Goal: Information Seeking & Learning: Find specific fact

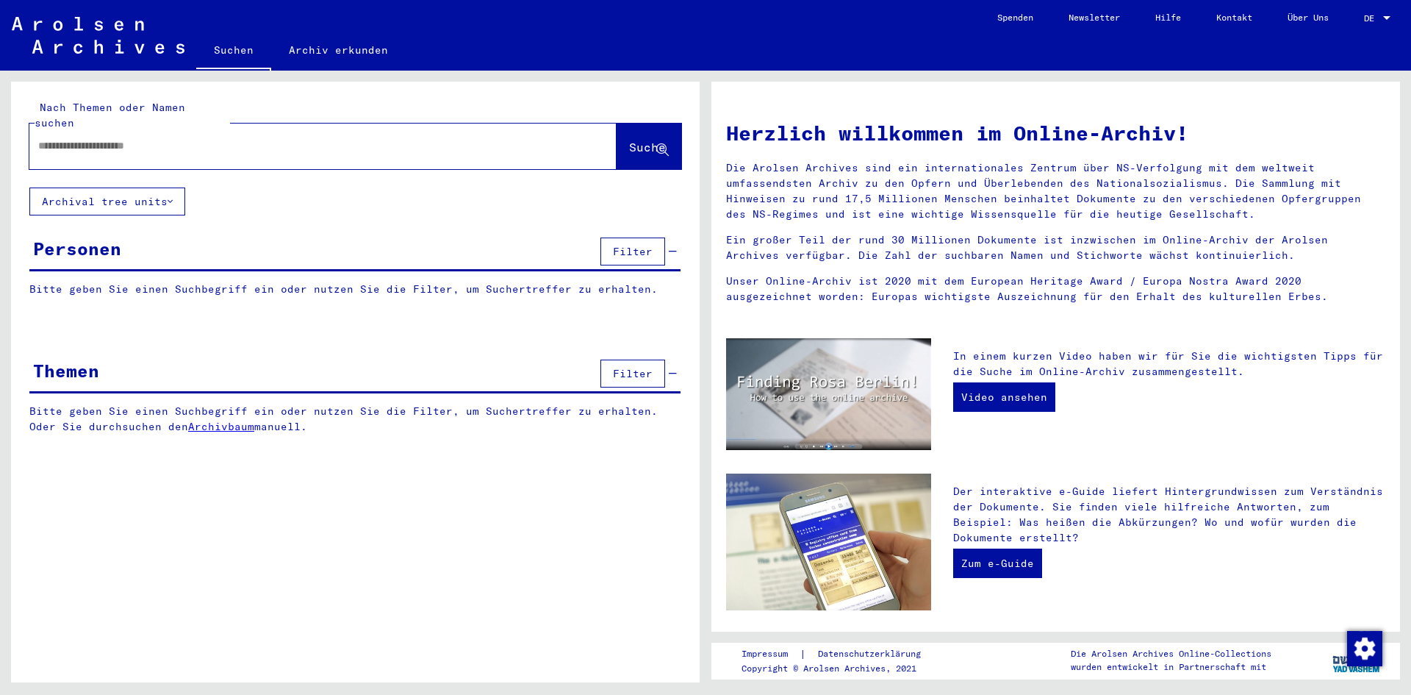
type input "*******"
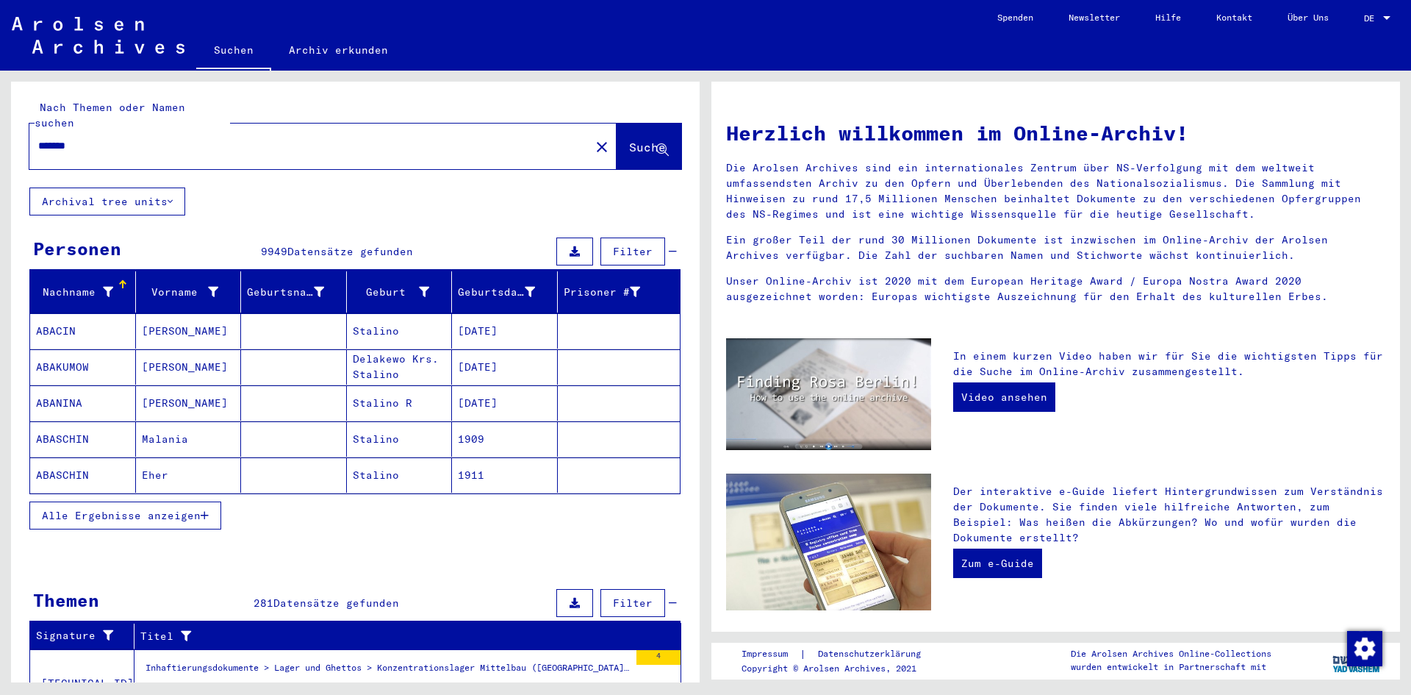
click at [593, 138] on mat-icon "close" at bounding box center [602, 147] width 18 height 18
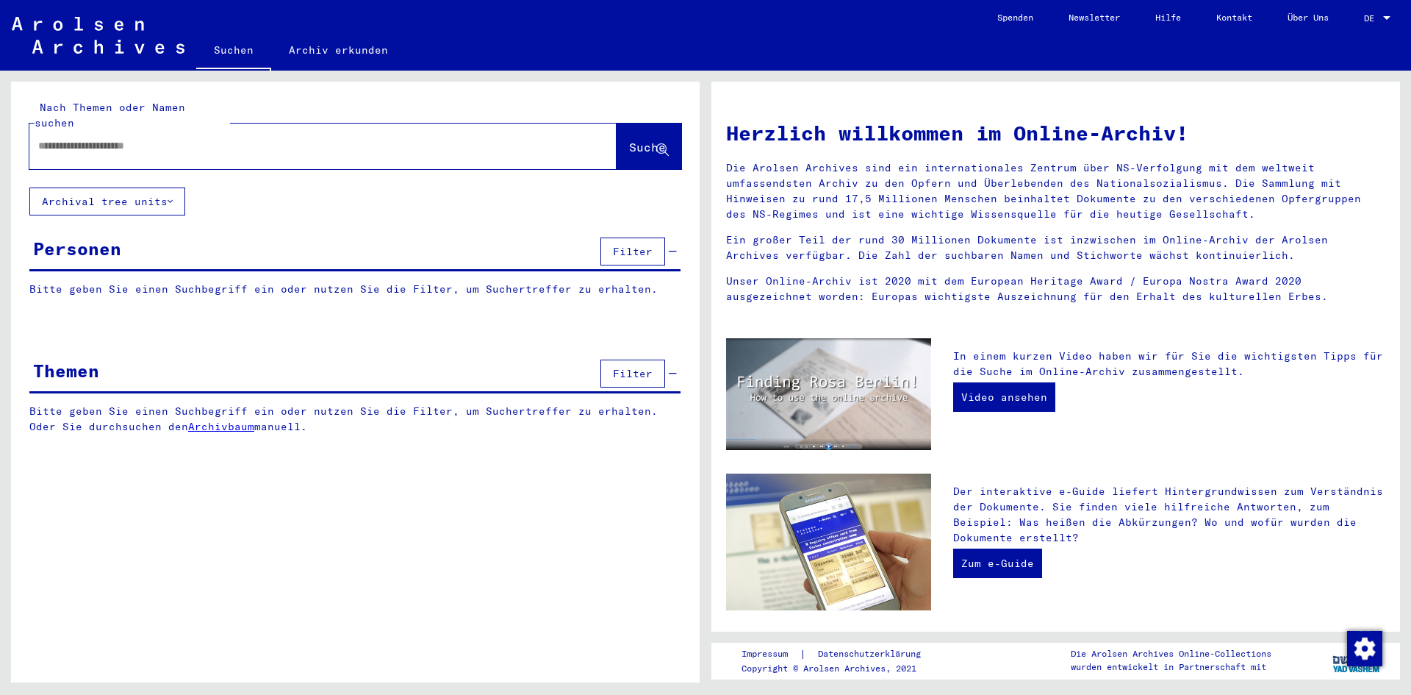
click at [131, 138] on input "text" at bounding box center [305, 145] width 534 height 15
type input "******"
click at [633, 140] on span "Suche" at bounding box center [647, 147] width 37 height 15
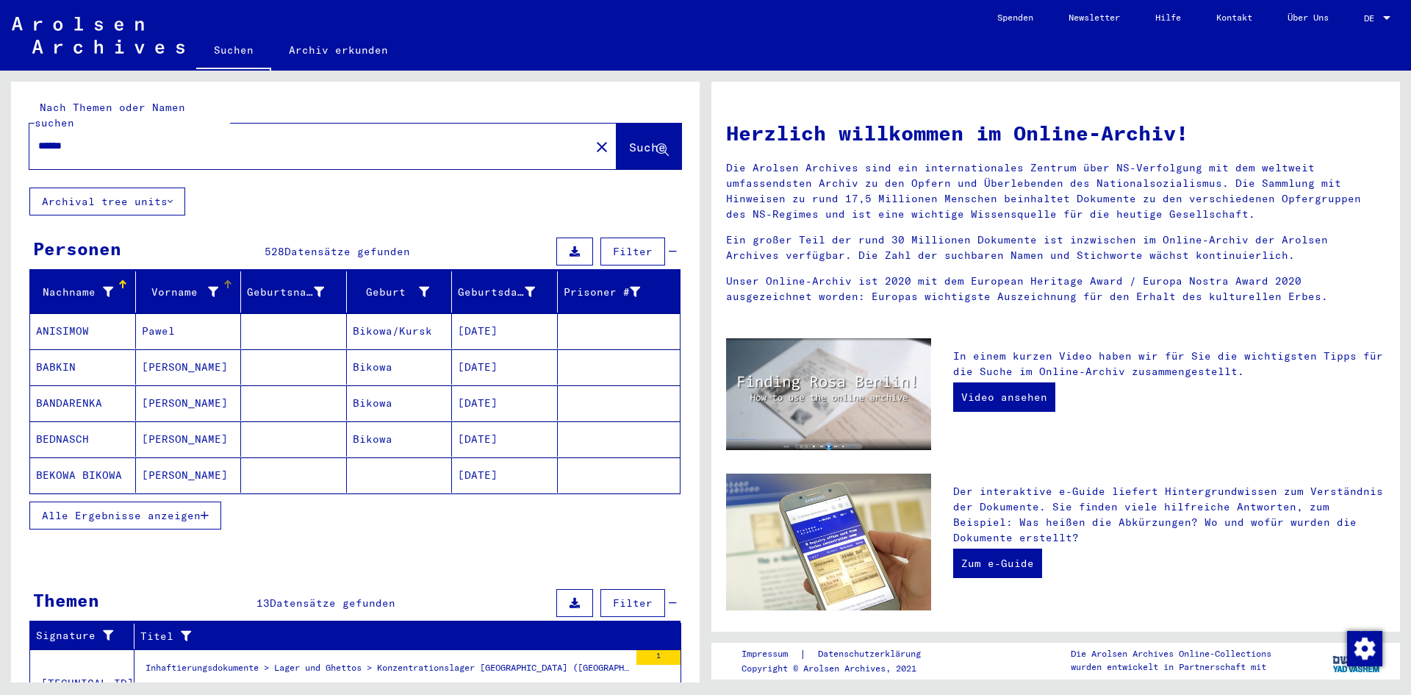
click at [208, 287] on icon at bounding box center [213, 292] width 10 height 10
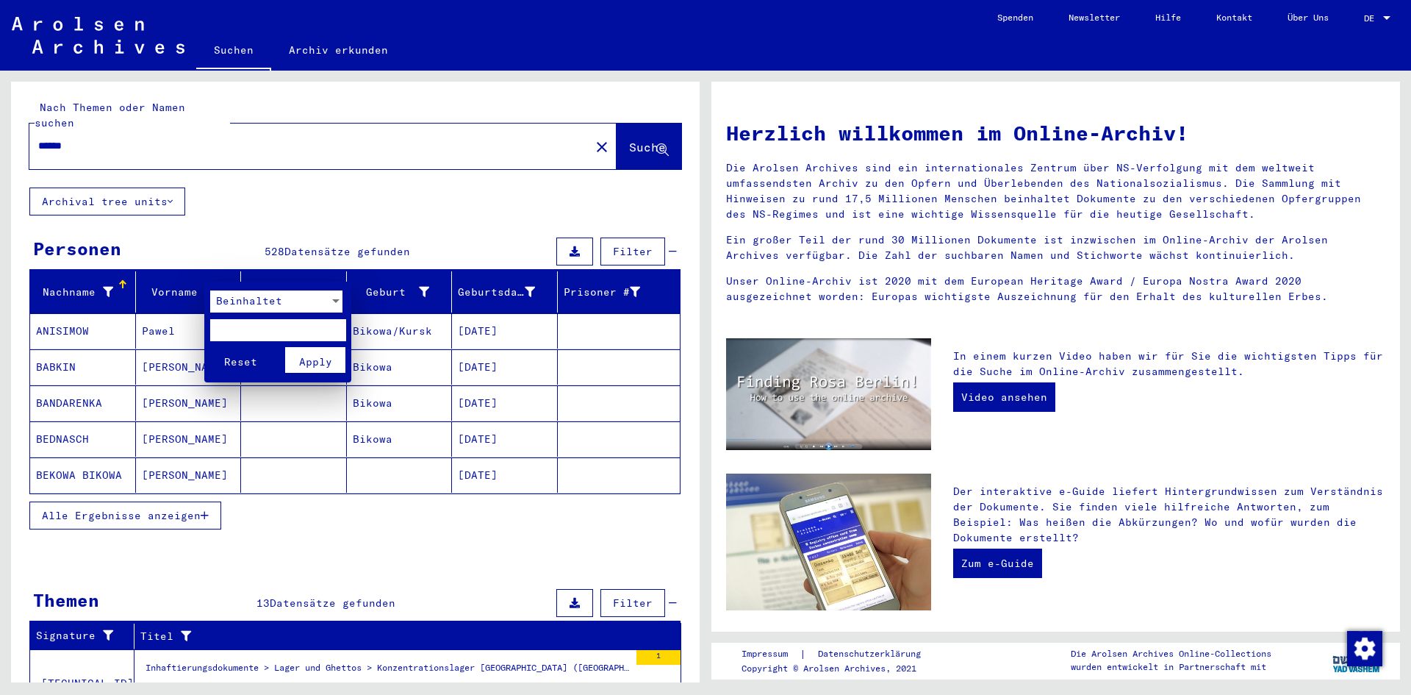
click at [245, 328] on input "text" at bounding box center [278, 330] width 136 height 22
type input "****"
click at [314, 360] on span "Apply" at bounding box center [315, 361] width 33 height 13
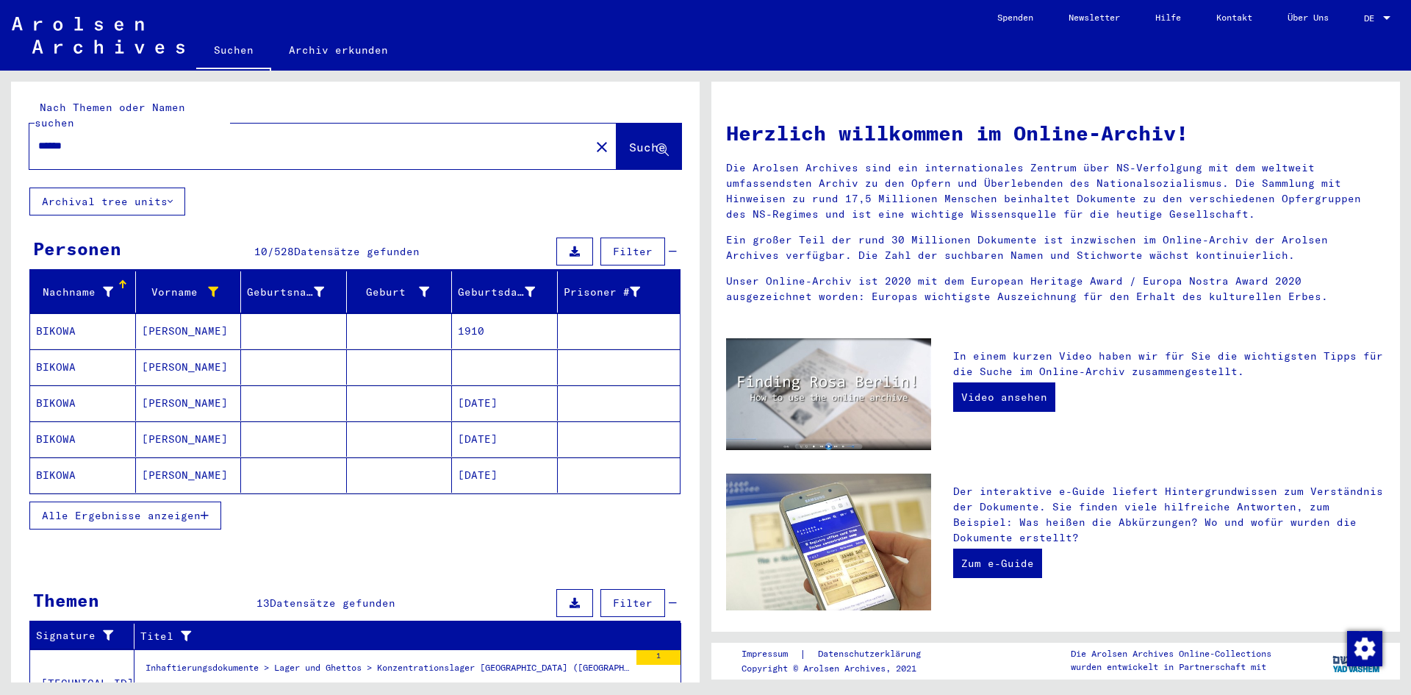
click at [190, 509] on span "Alle Ergebnisse anzeigen" at bounding box center [121, 515] width 159 height 13
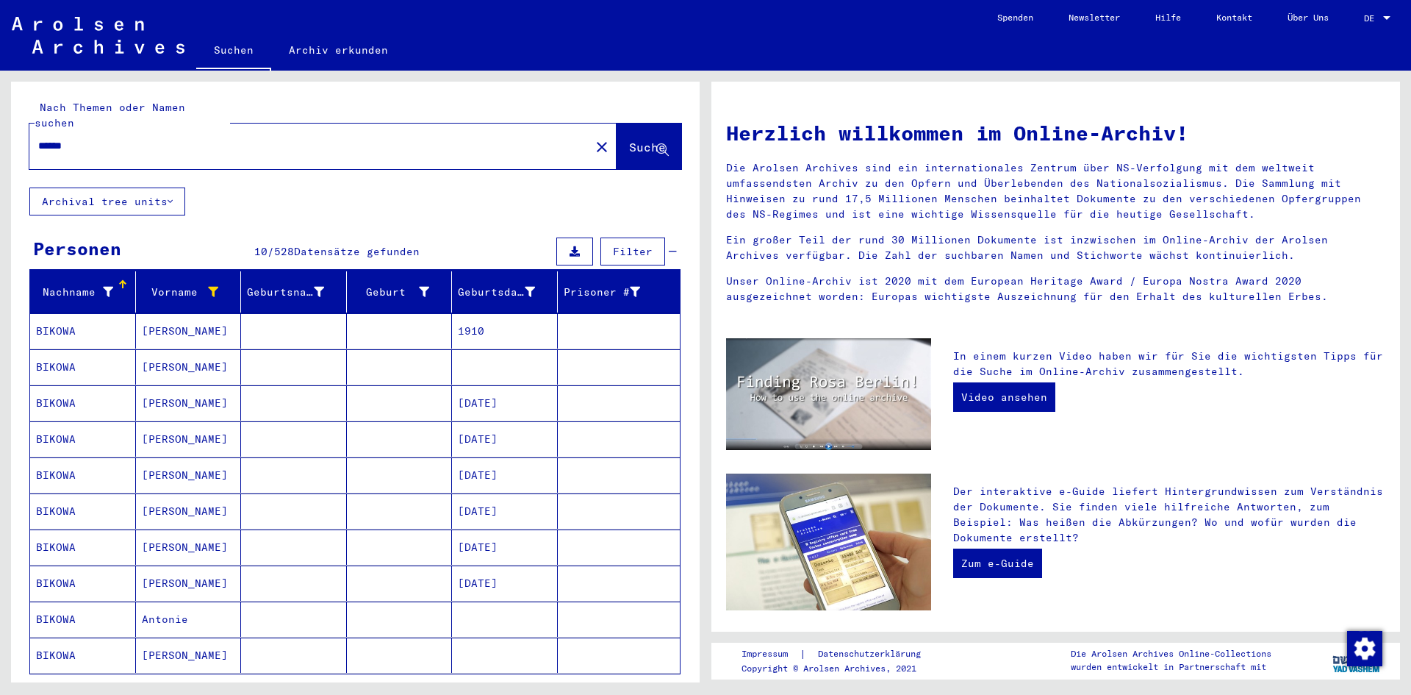
click at [468, 313] on mat-cell "1910" at bounding box center [505, 330] width 106 height 35
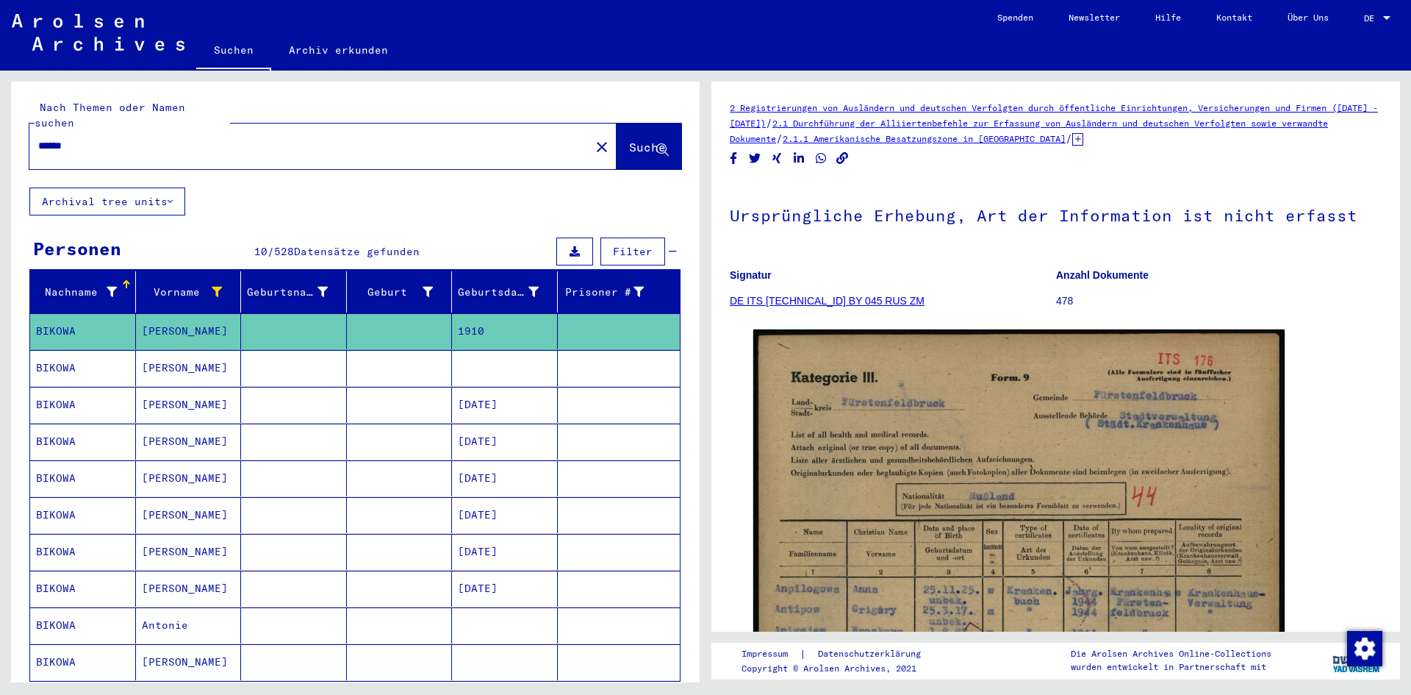
click at [485, 350] on mat-cell at bounding box center [505, 368] width 106 height 36
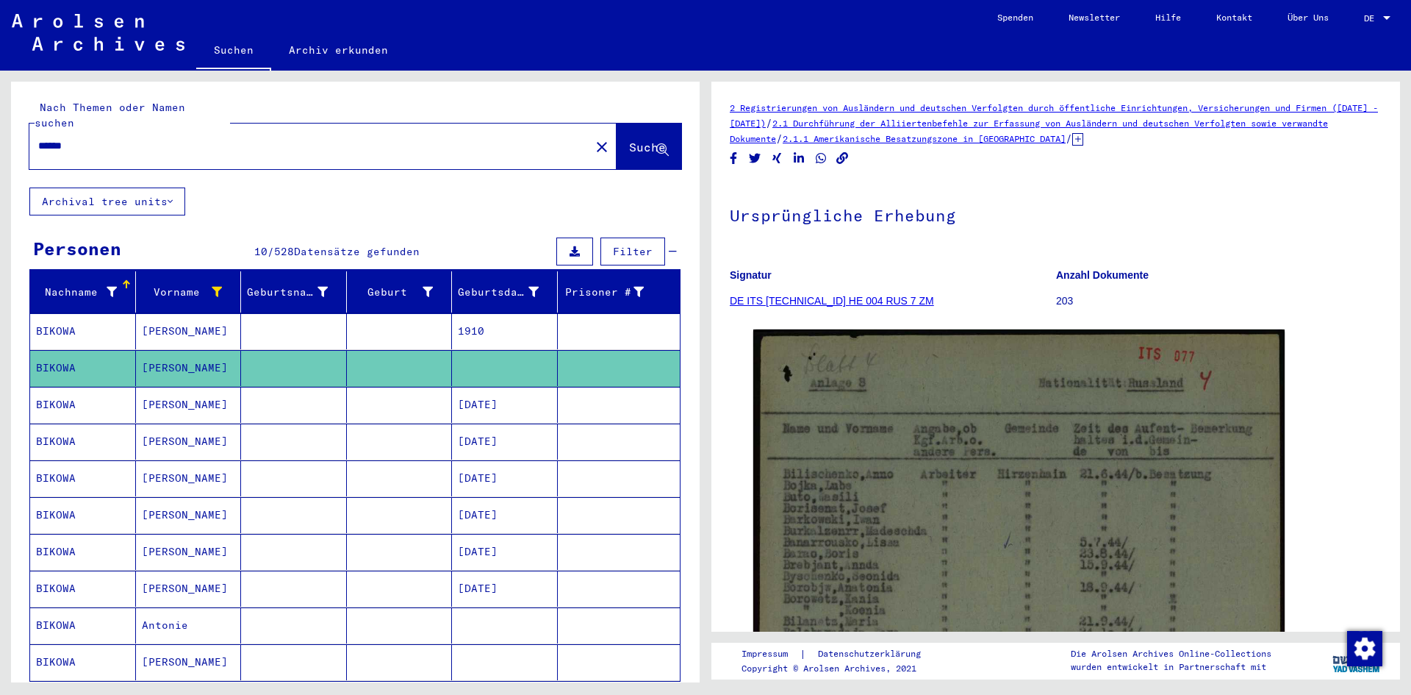
click at [477, 389] on mat-cell "[DATE]" at bounding box center [505, 405] width 106 height 36
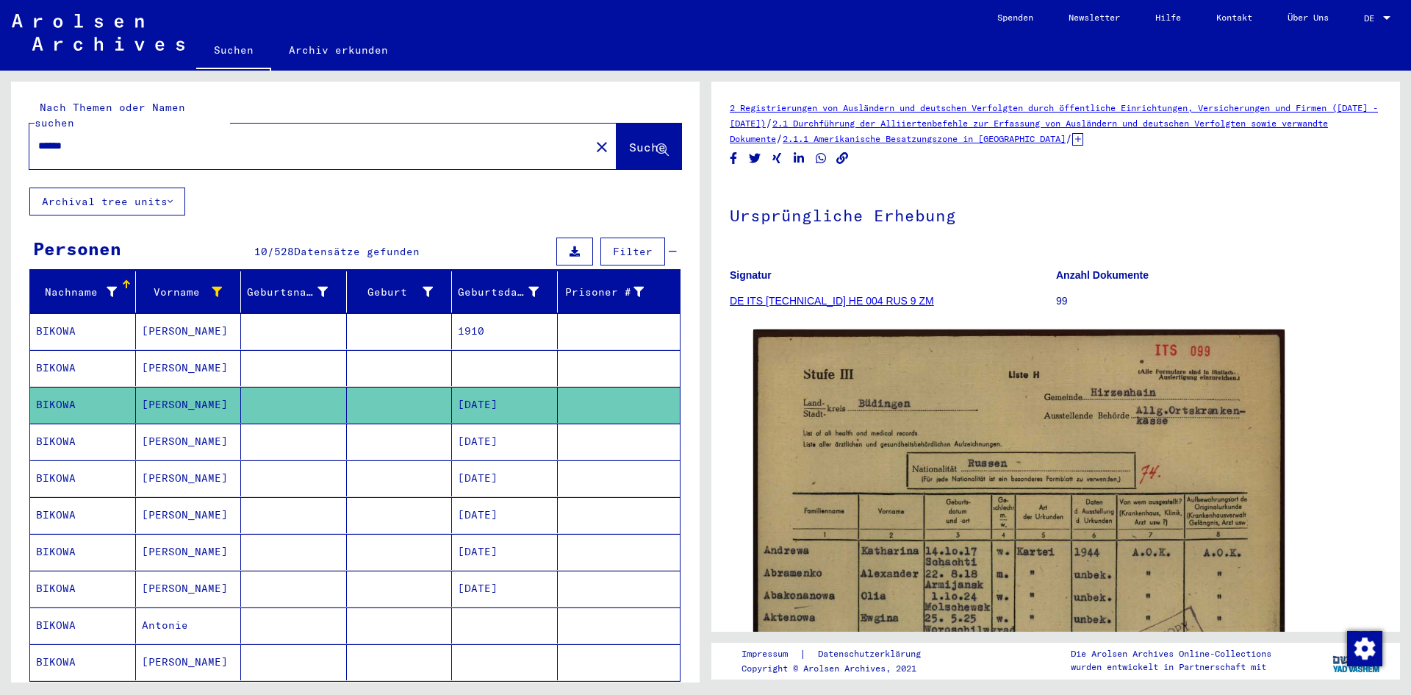
click at [476, 607] on mat-cell at bounding box center [505, 625] width 106 height 36
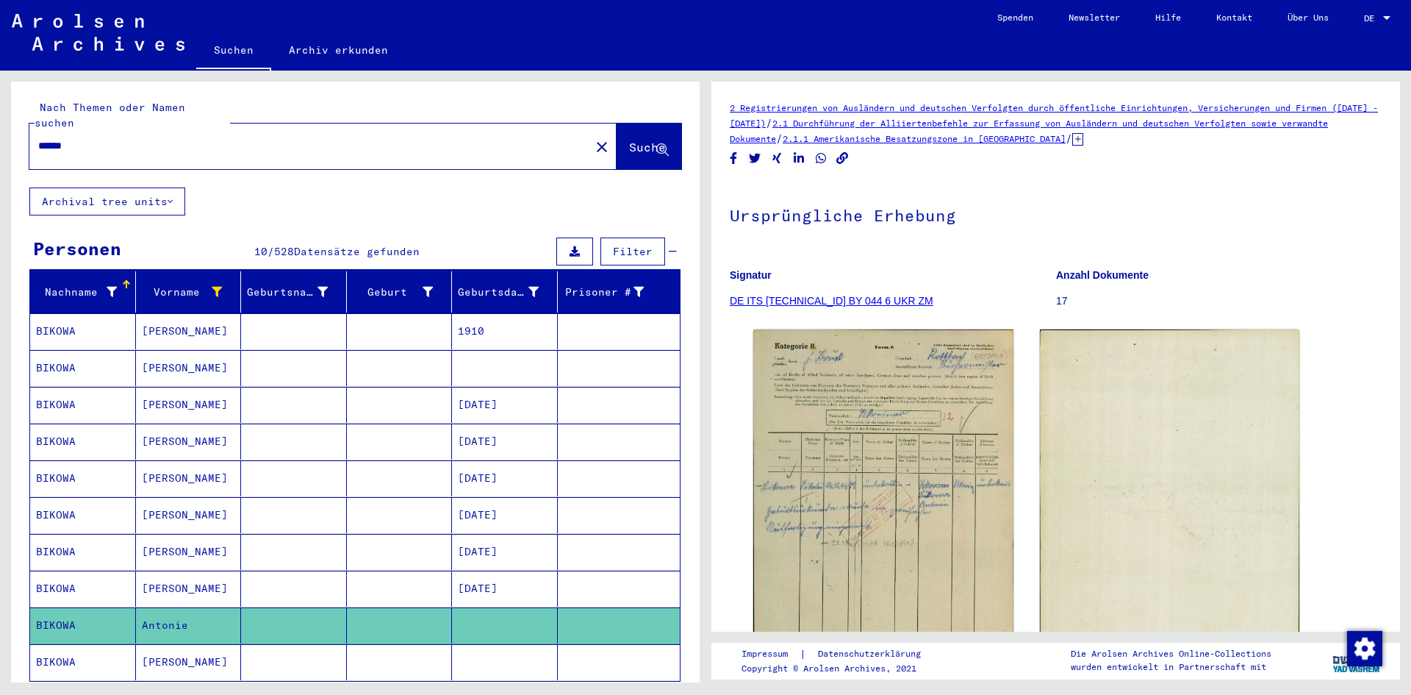
click at [501, 644] on mat-cell at bounding box center [505, 662] width 106 height 36
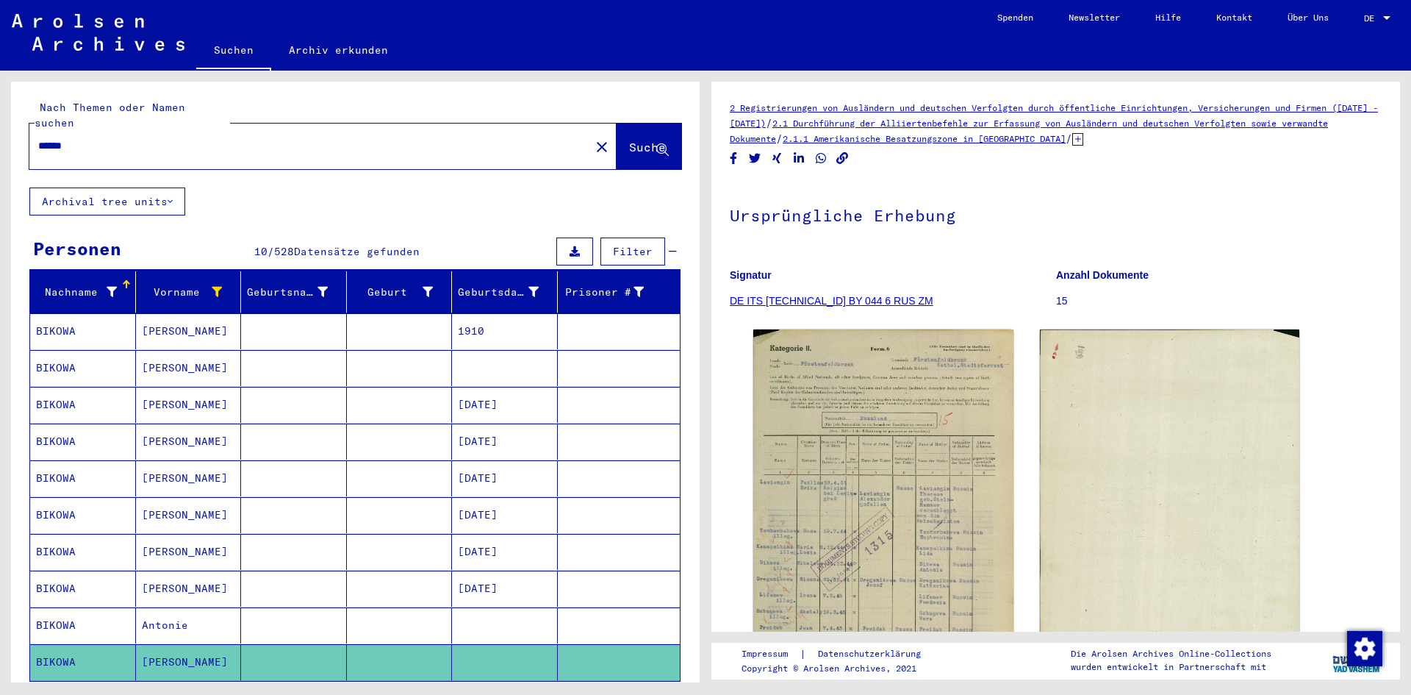
click at [51, 138] on input "******" at bounding box center [309, 145] width 543 height 15
type input "******"
click at [629, 140] on span "Suche" at bounding box center [647, 147] width 37 height 15
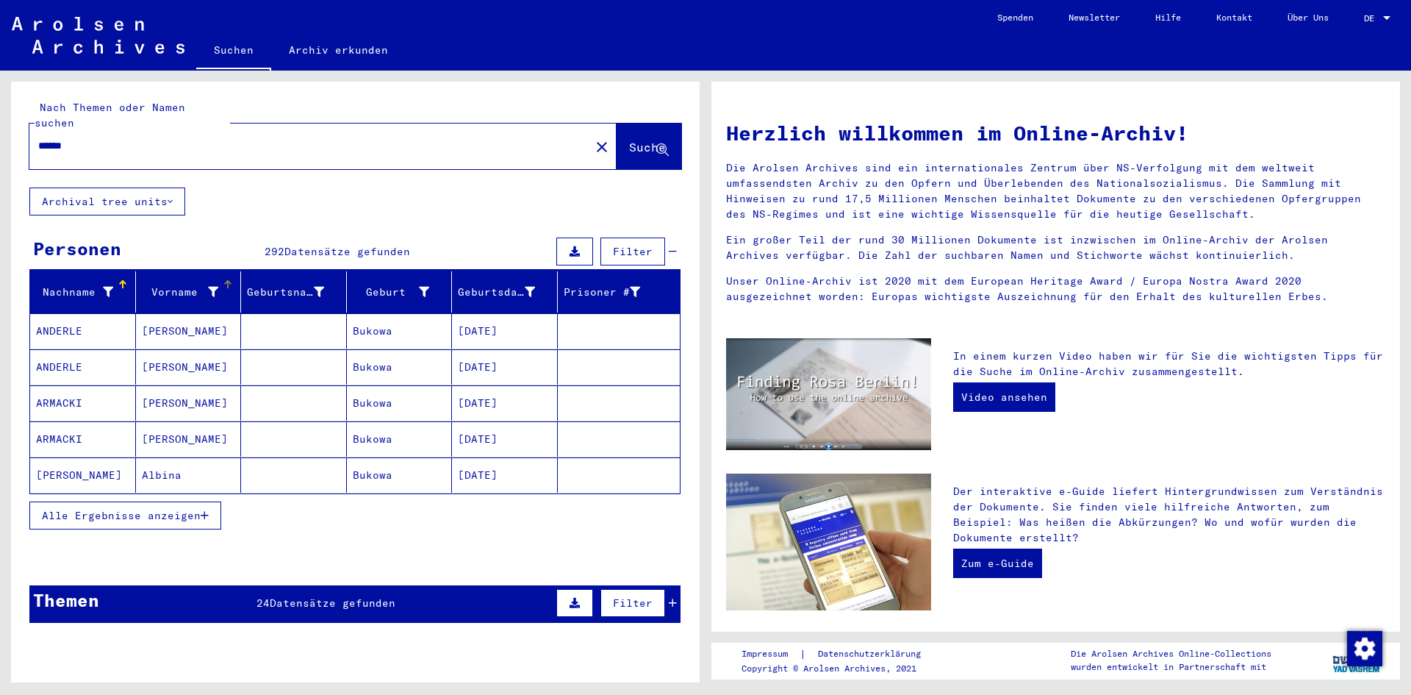
click at [209, 287] on icon at bounding box center [213, 292] width 10 height 10
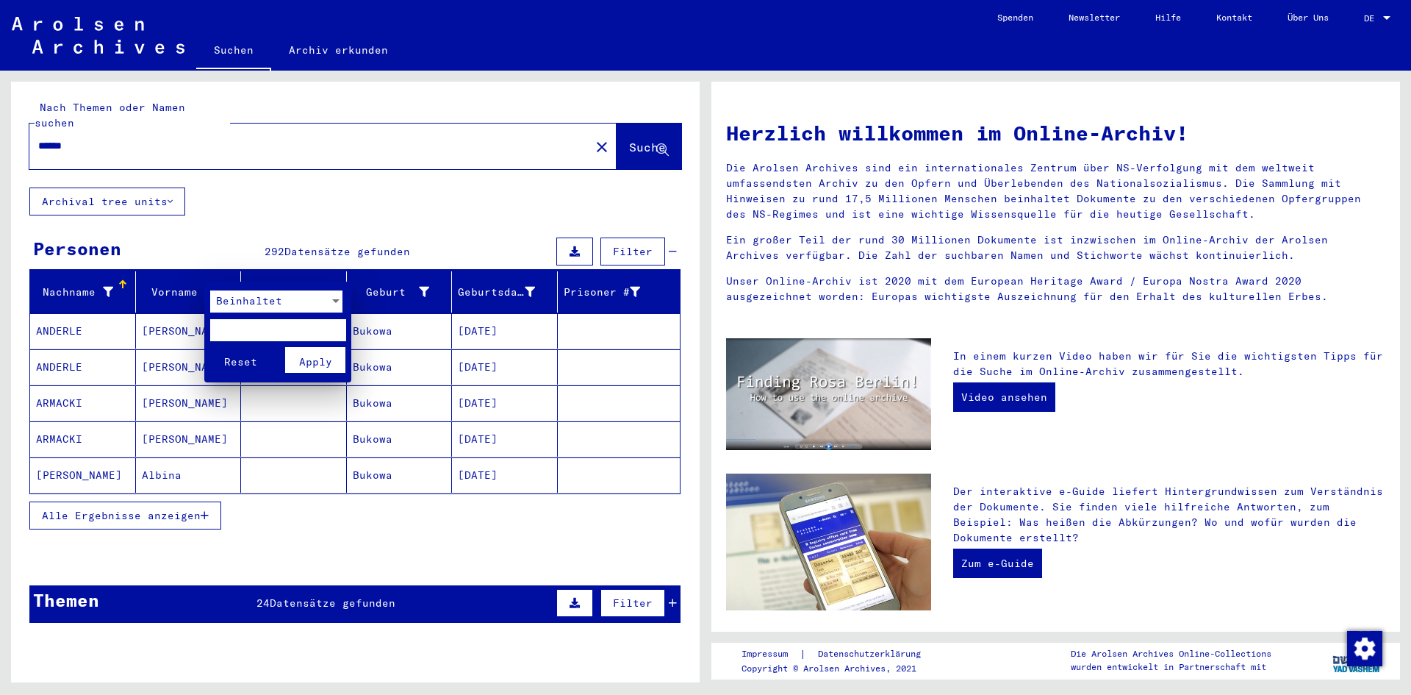
click at [226, 331] on input "text" at bounding box center [278, 330] width 136 height 22
type input "****"
click at [317, 356] on span "Apply" at bounding box center [315, 361] width 33 height 13
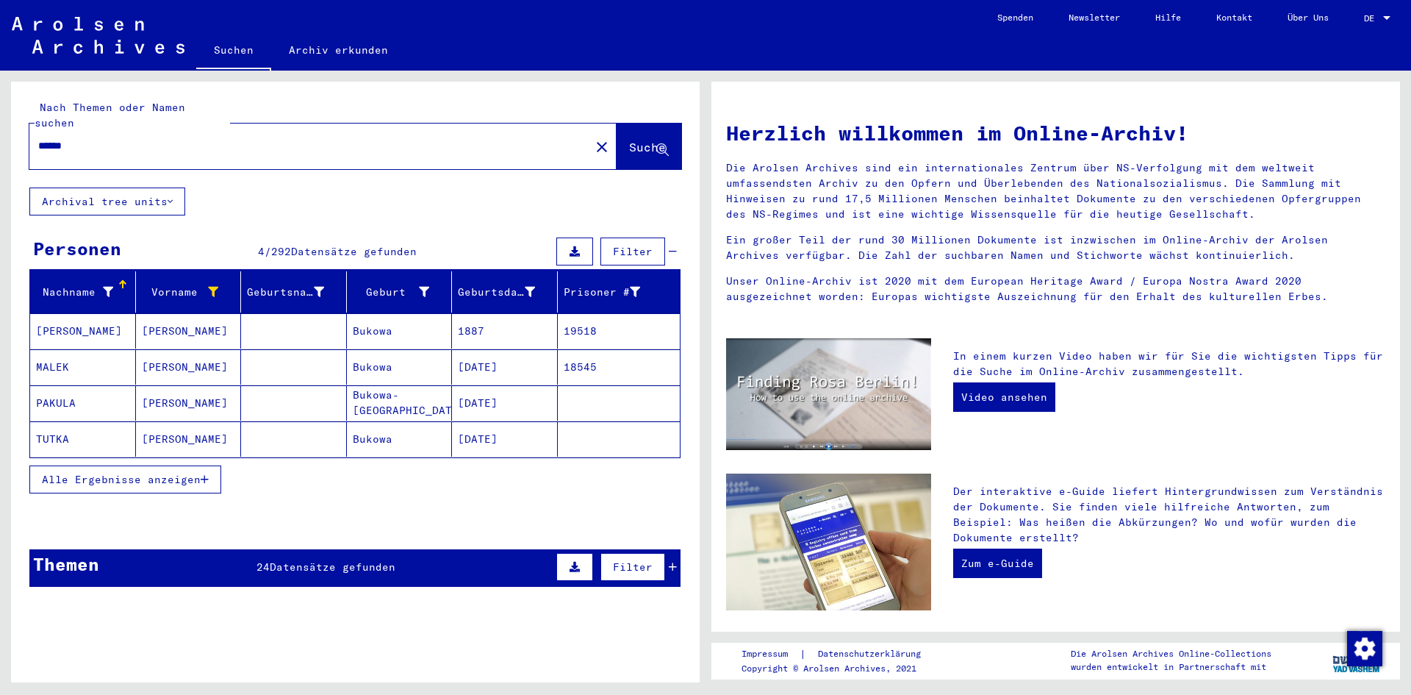
click at [519, 385] on mat-cell "[DATE]" at bounding box center [505, 402] width 106 height 35
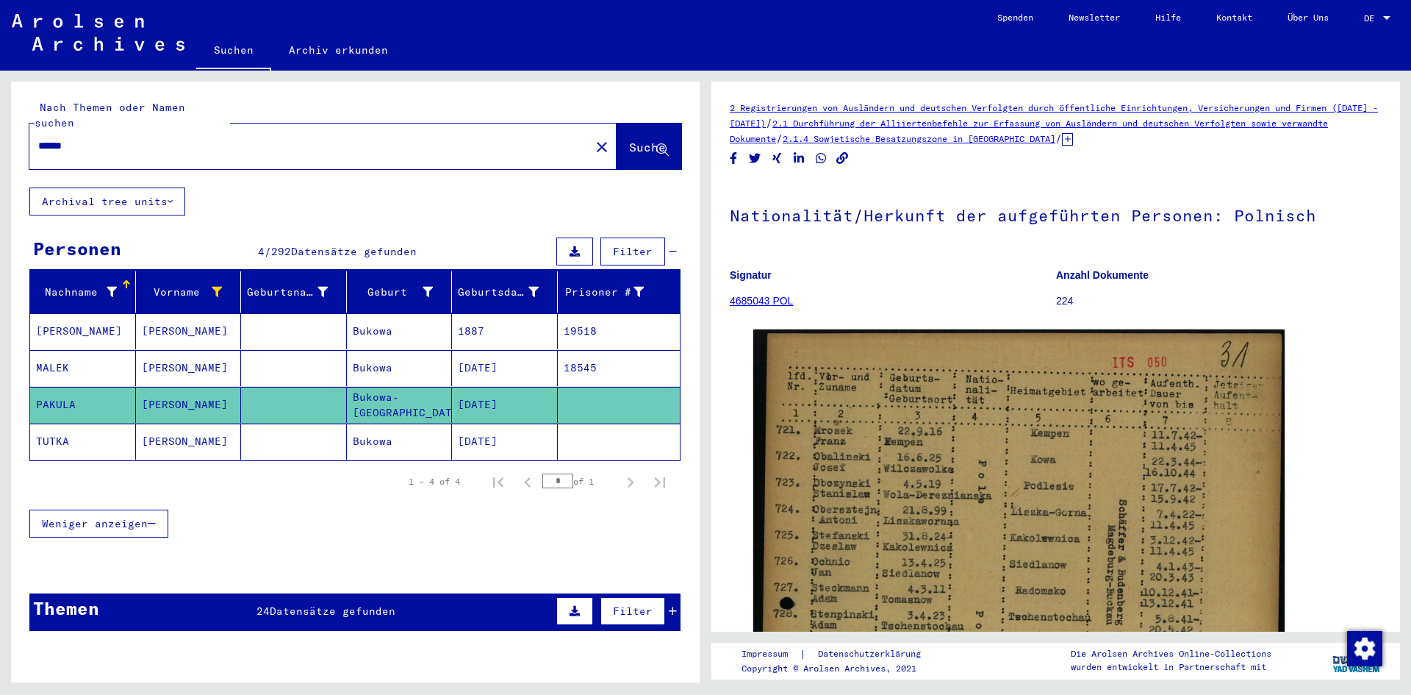
click at [515, 423] on mat-cell "[DATE]" at bounding box center [505, 441] width 106 height 36
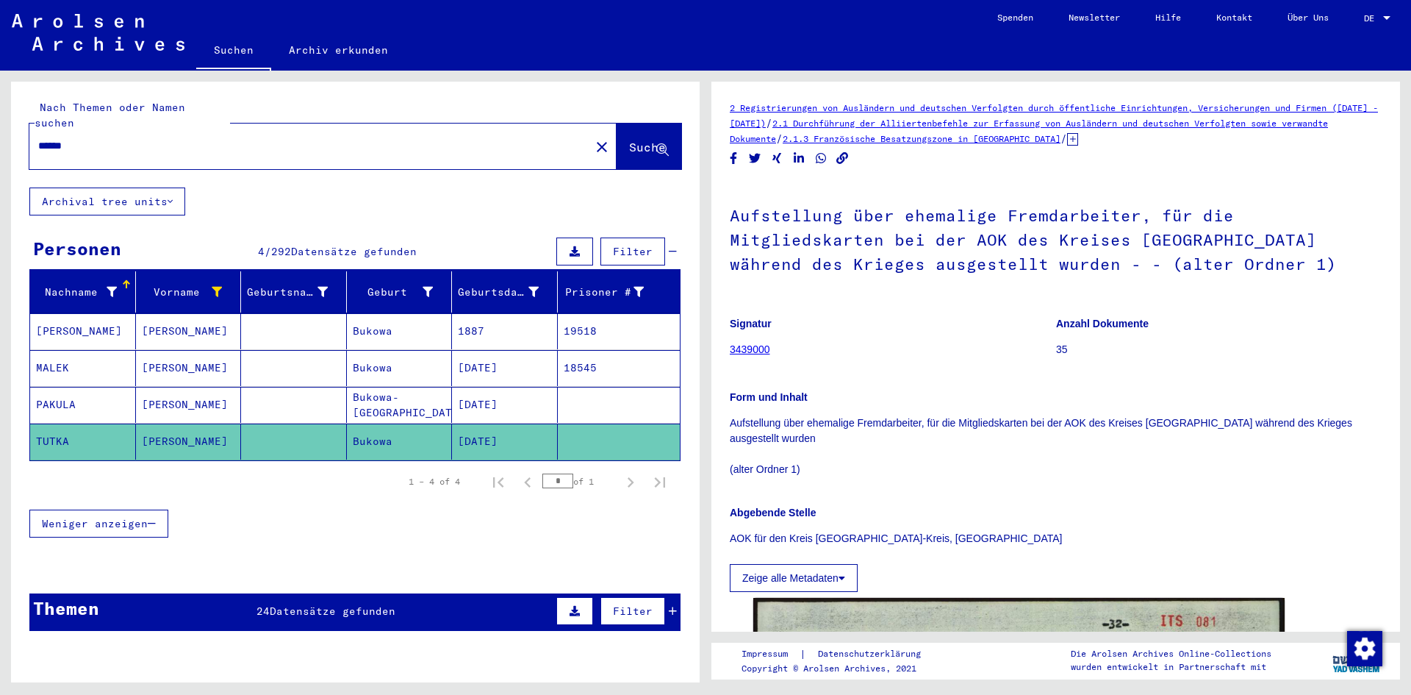
click at [64, 138] on input "******" at bounding box center [309, 145] width 543 height 15
type input "*******"
click at [629, 140] on span "Suche" at bounding box center [647, 147] width 37 height 15
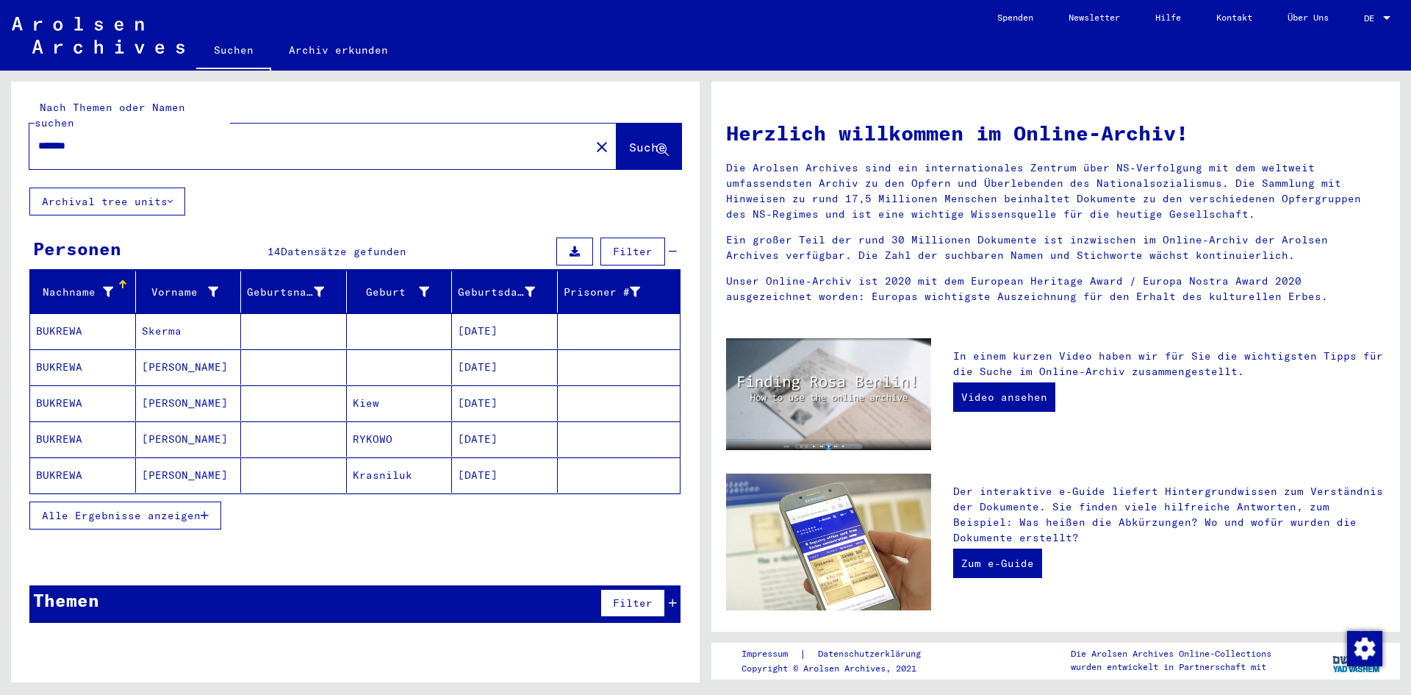
click at [136, 509] on span "Alle Ergebnisse anzeigen" at bounding box center [121, 515] width 159 height 13
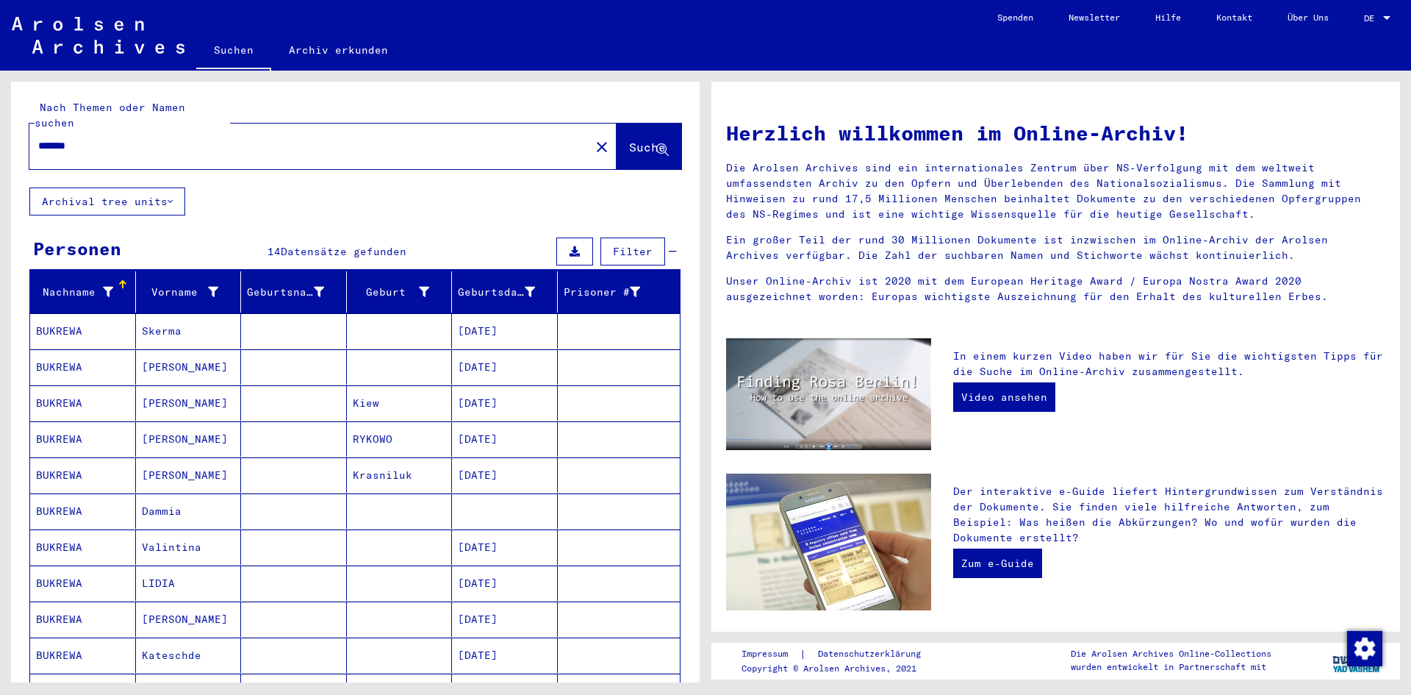
click at [497, 319] on mat-cell "[DATE]" at bounding box center [505, 330] width 106 height 35
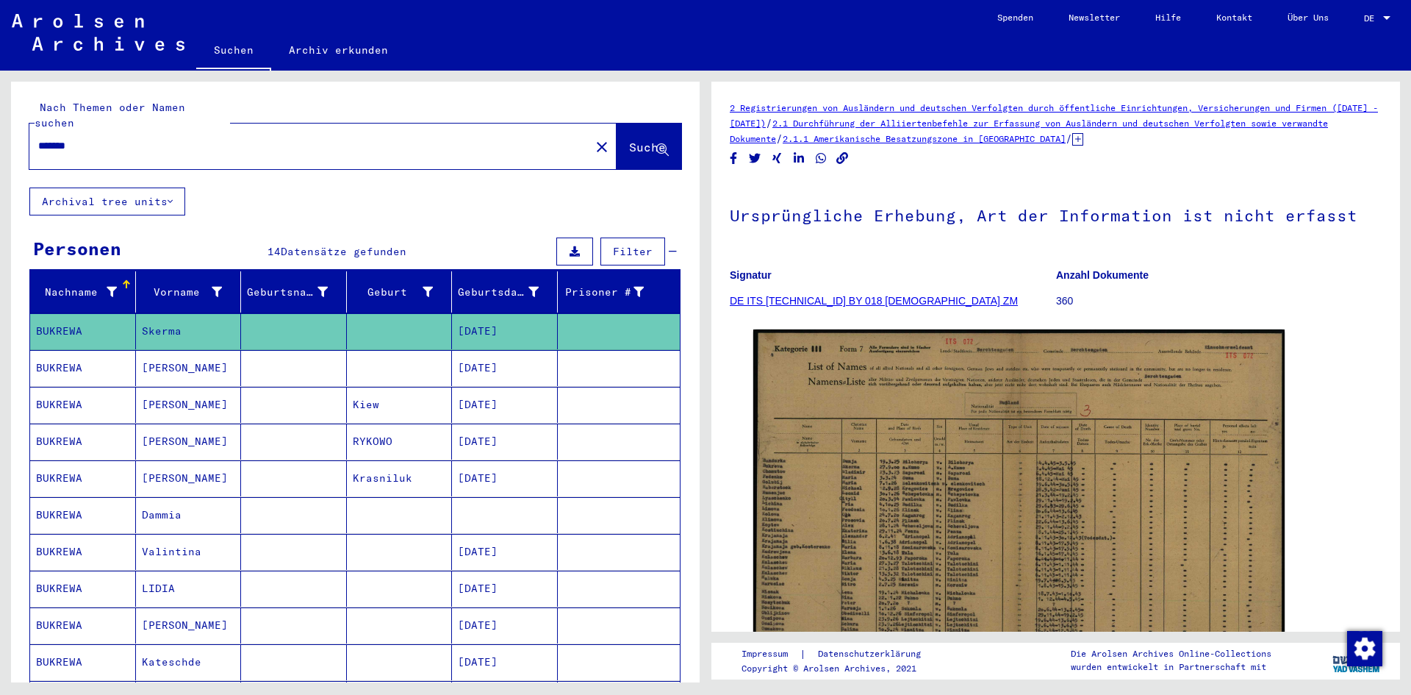
click at [481, 350] on mat-cell "[DATE]" at bounding box center [505, 368] width 106 height 36
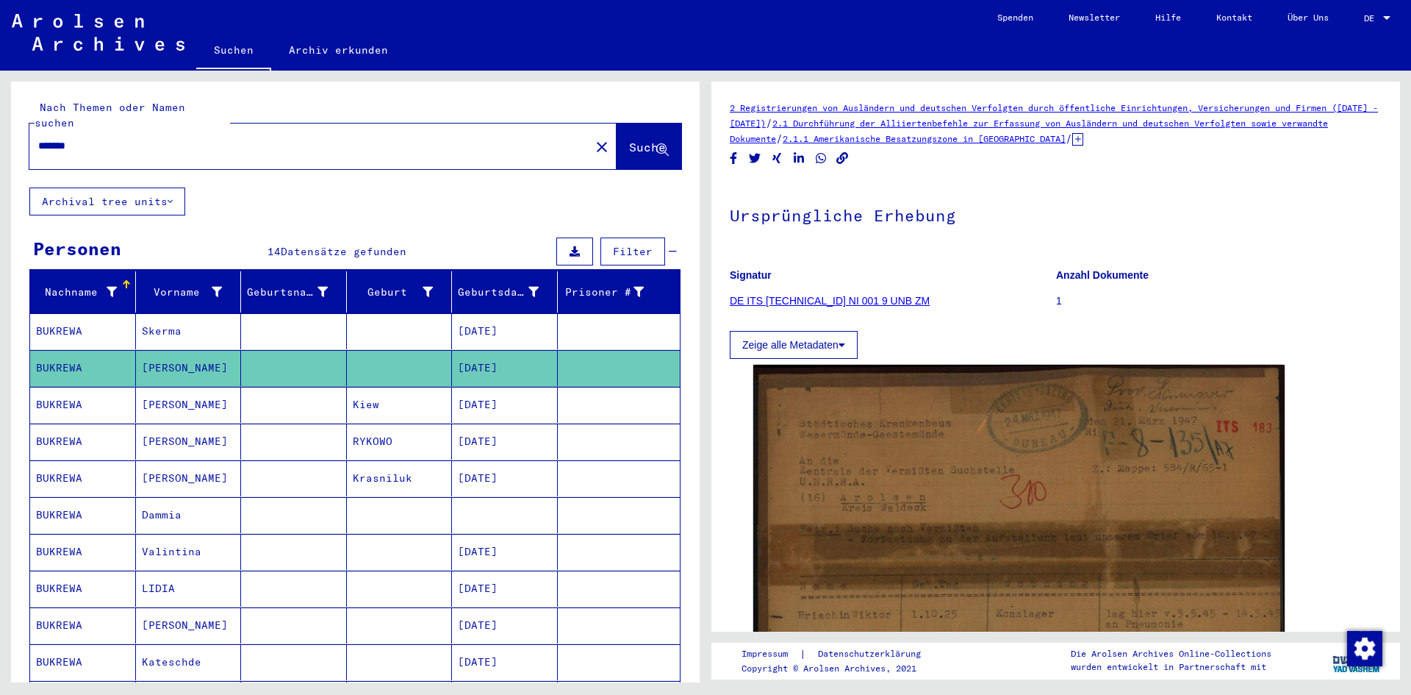
click at [507, 423] on mat-cell "[DATE]" at bounding box center [505, 441] width 106 height 36
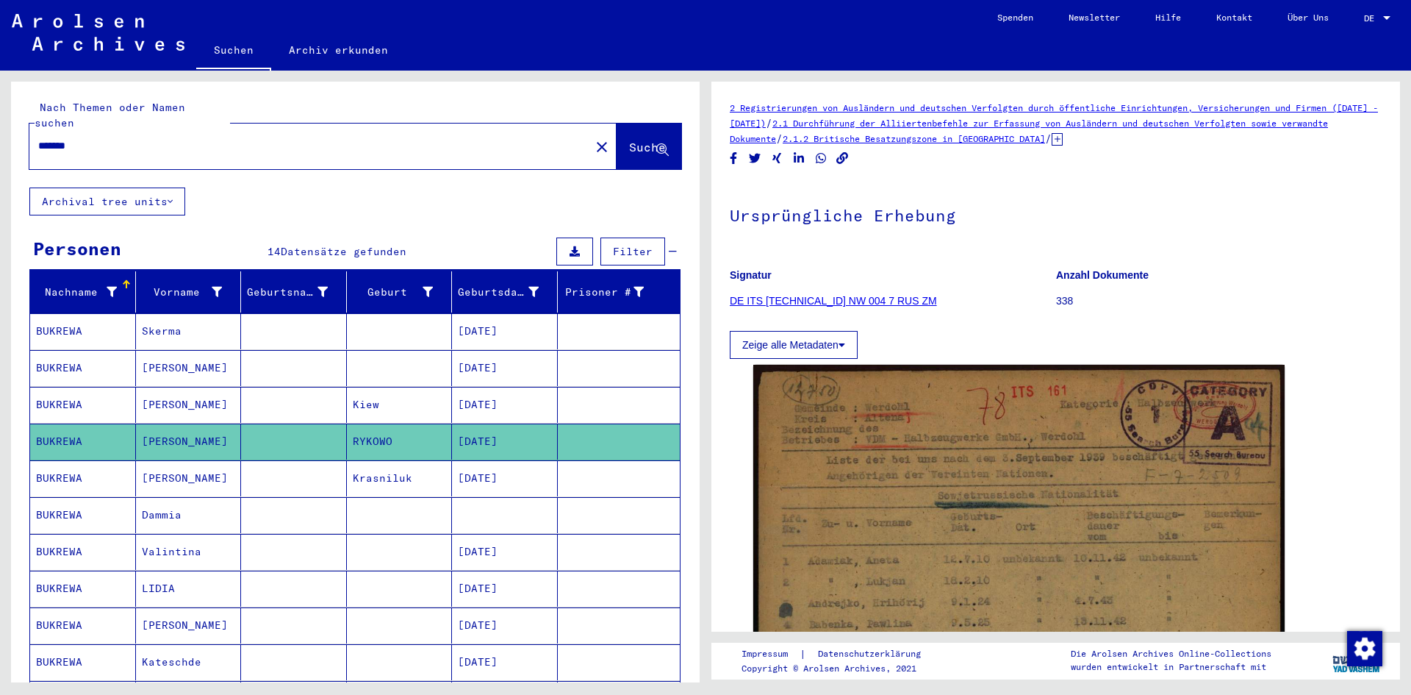
click at [516, 466] on mat-cell "[DATE]" at bounding box center [505, 478] width 106 height 36
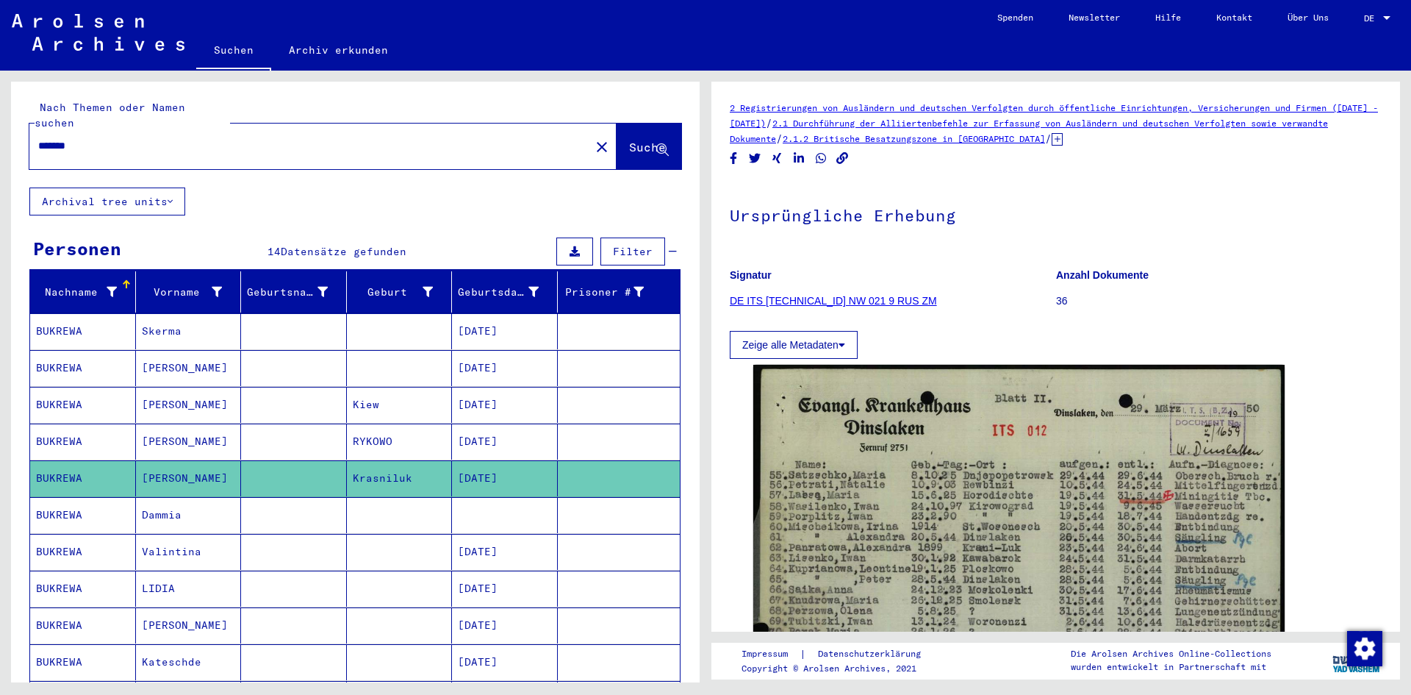
click at [509, 497] on mat-cell at bounding box center [505, 515] width 106 height 36
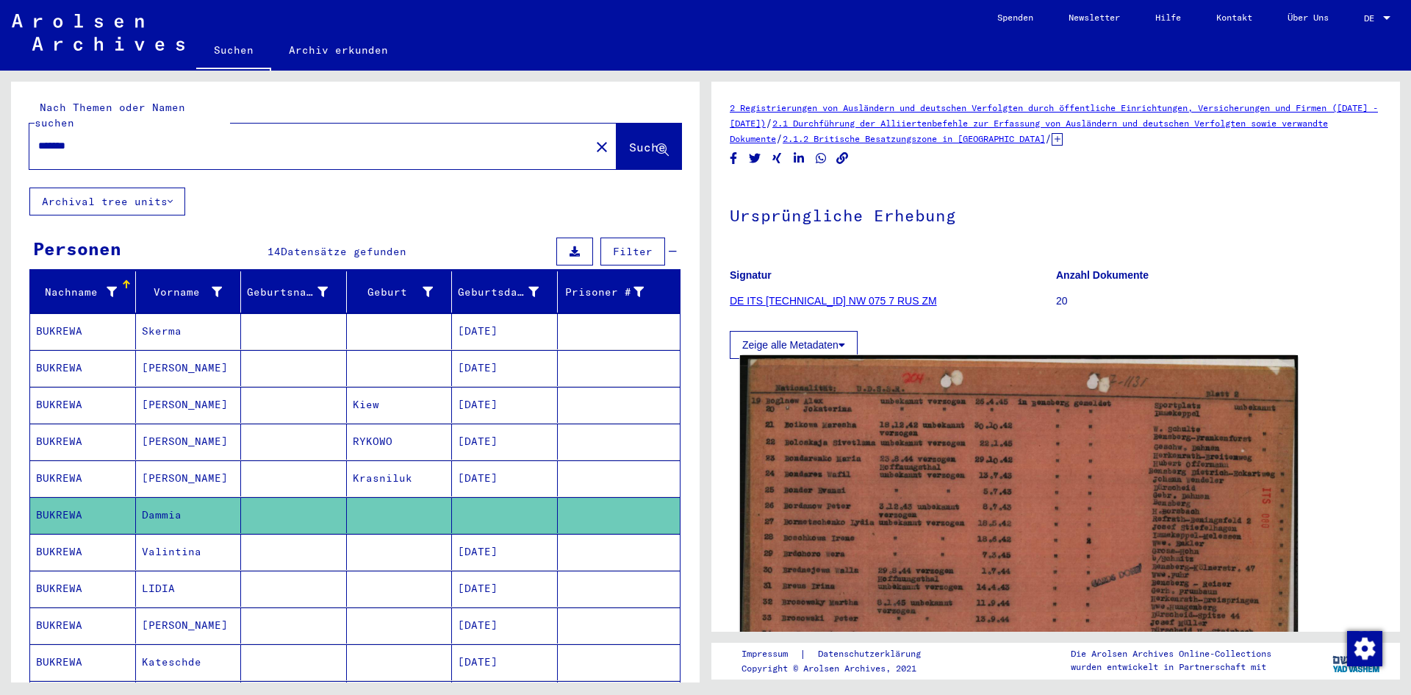
click at [861, 503] on img at bounding box center [1019, 550] width 558 height 390
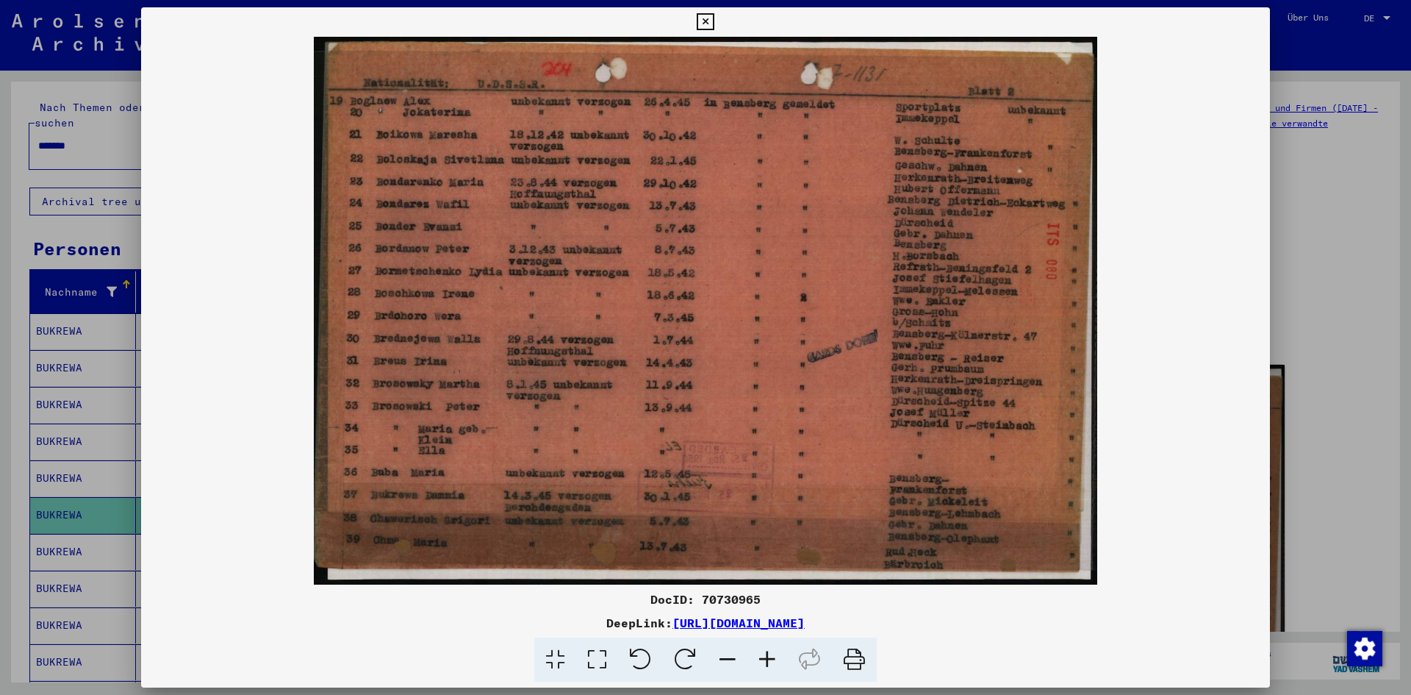
click at [701, 18] on icon at bounding box center [705, 22] width 17 height 18
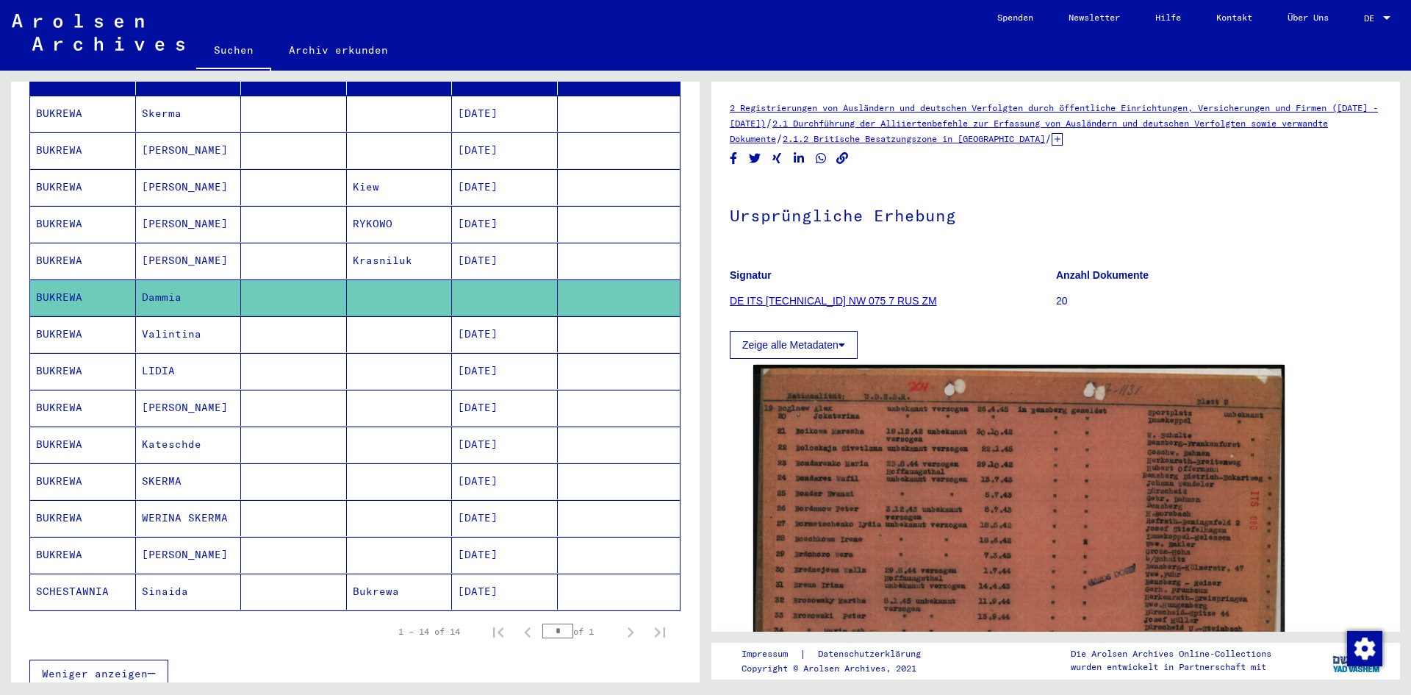
scroll to position [220, 0]
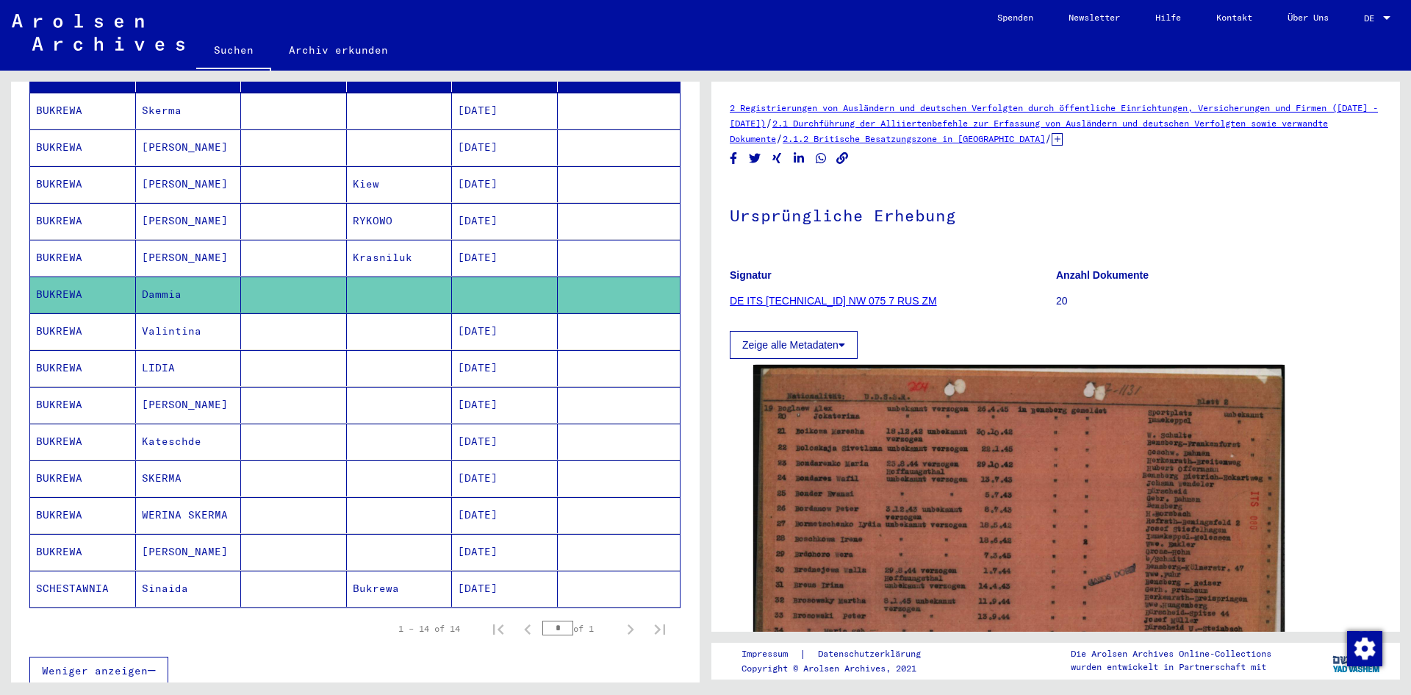
click at [513, 467] on mat-cell "[DATE]" at bounding box center [505, 478] width 106 height 36
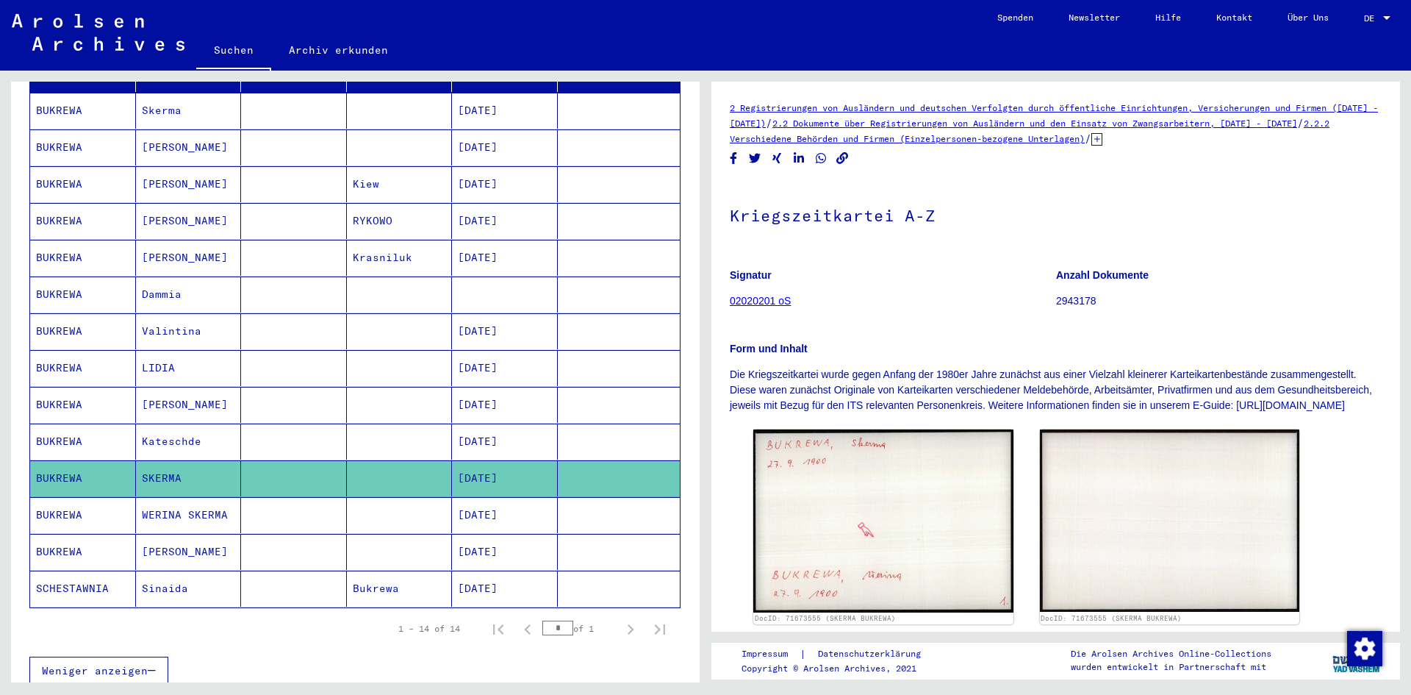
click at [515, 500] on mat-cell "[DATE]" at bounding box center [505, 515] width 106 height 36
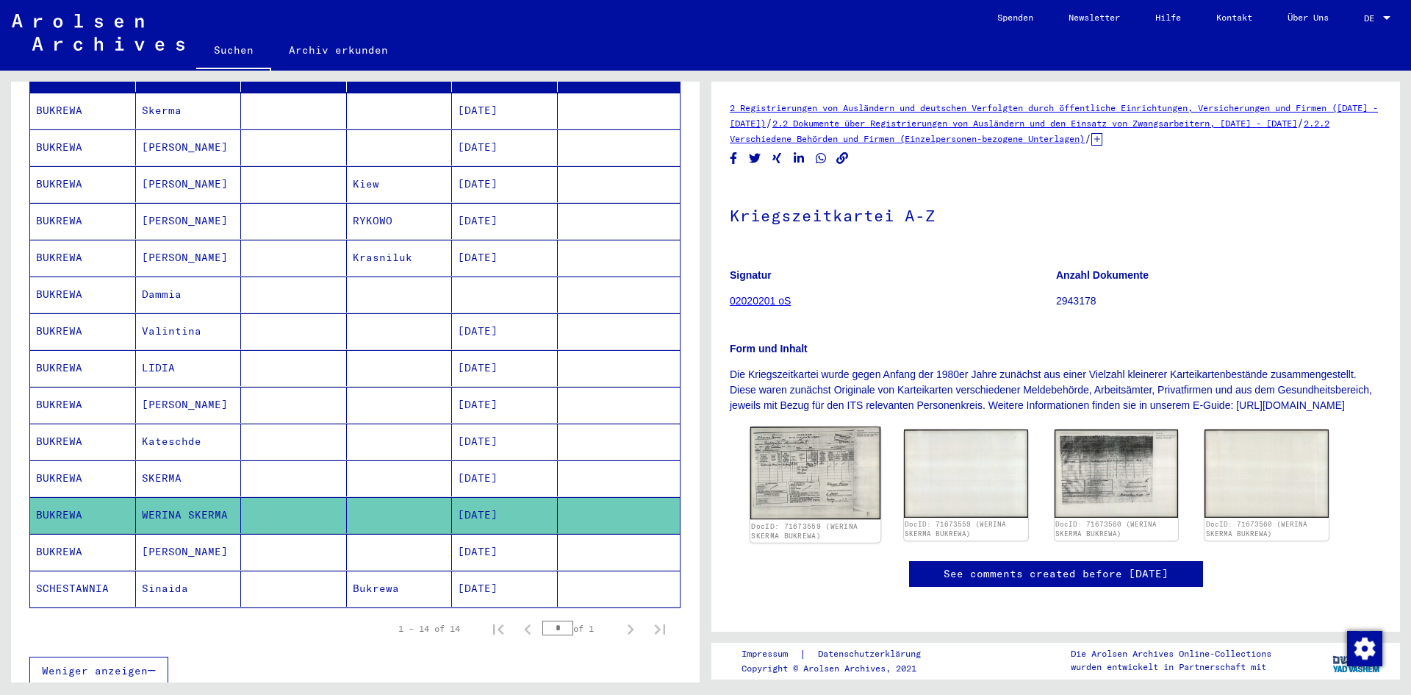
click at [800, 479] on img at bounding box center [815, 472] width 130 height 93
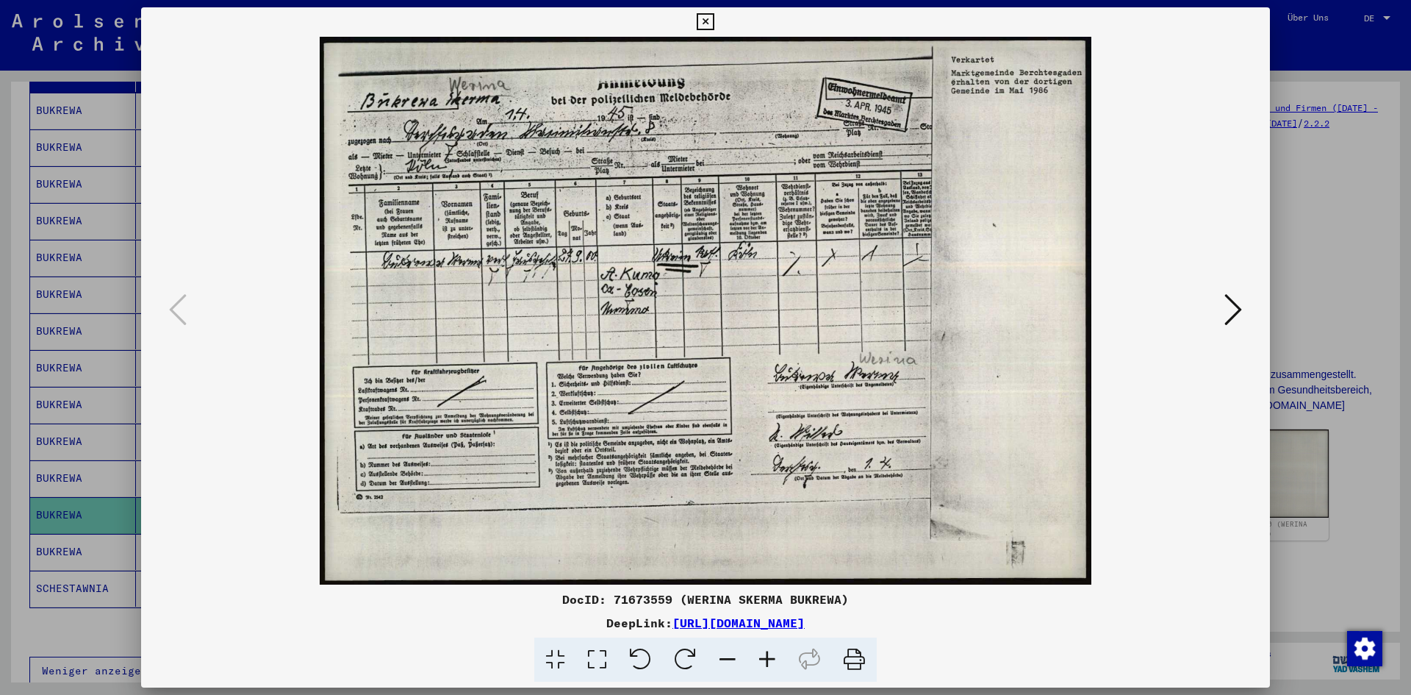
click at [708, 21] on icon at bounding box center [705, 22] width 17 height 18
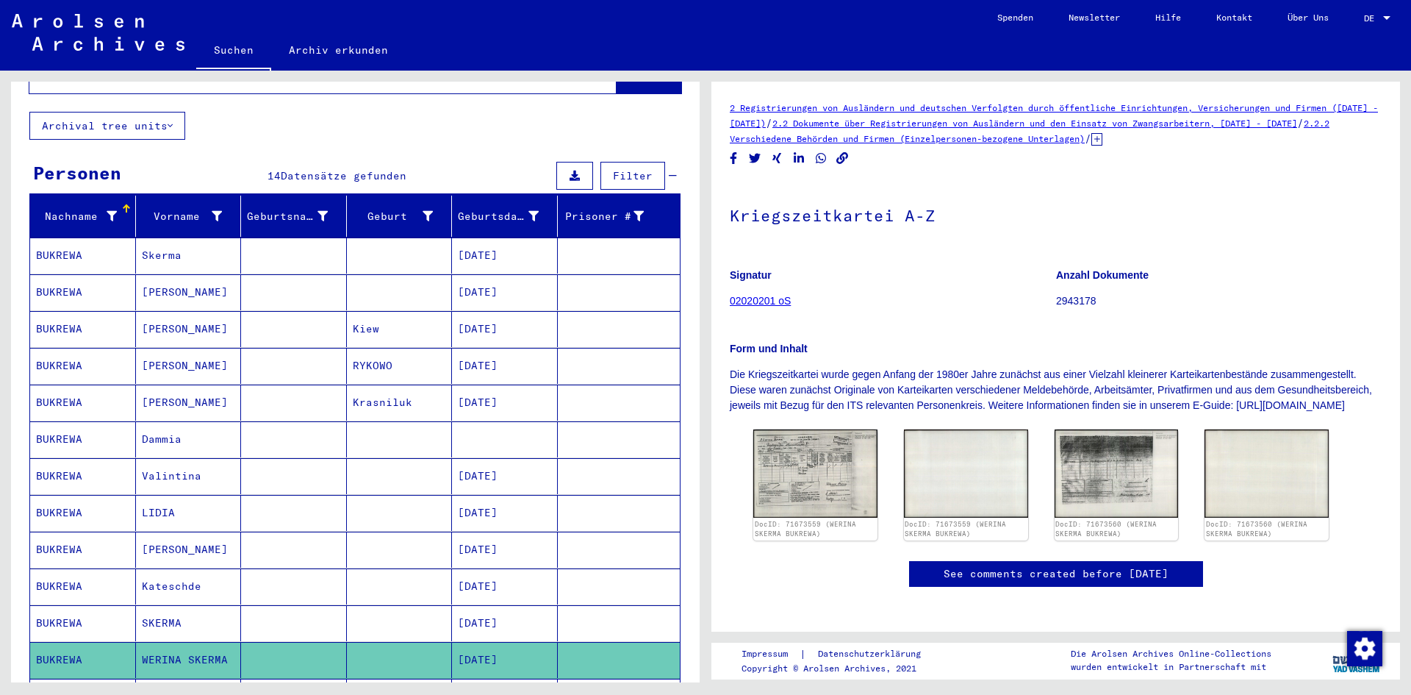
scroll to position [73, 0]
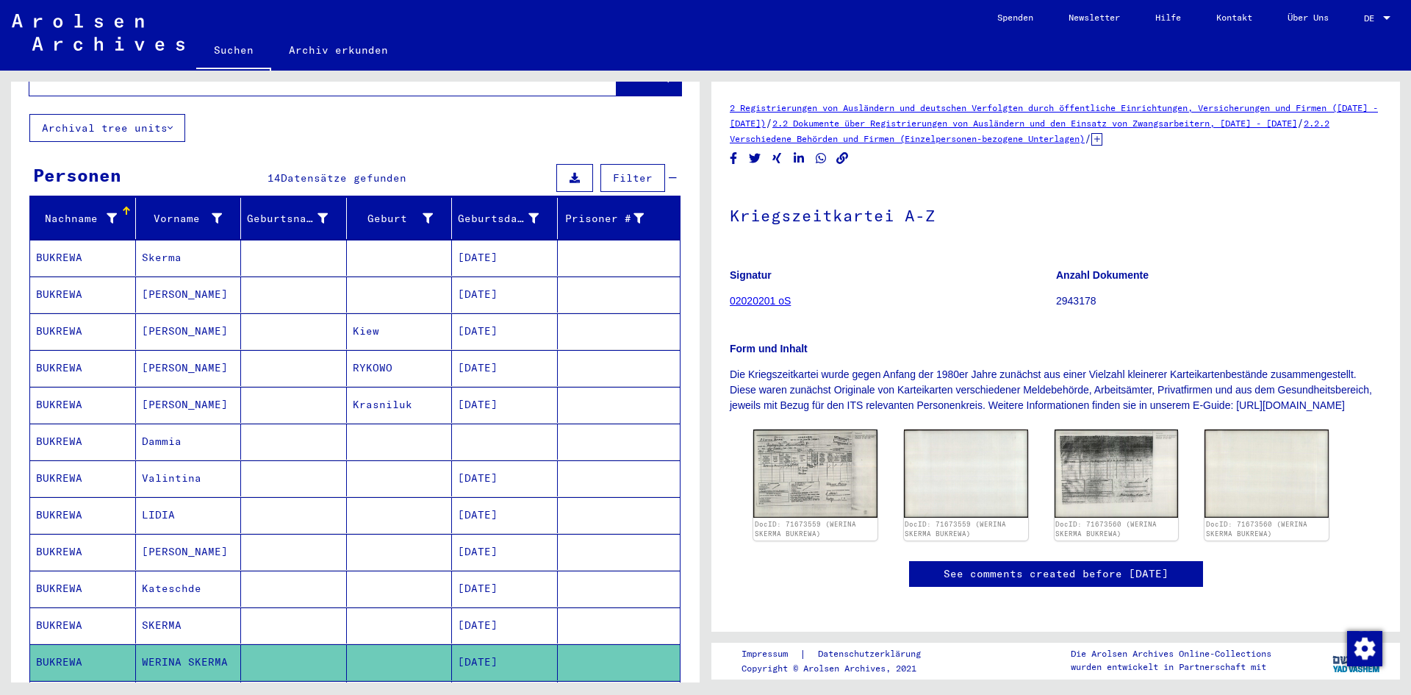
click at [487, 243] on mat-cell "[DATE]" at bounding box center [505, 258] width 106 height 36
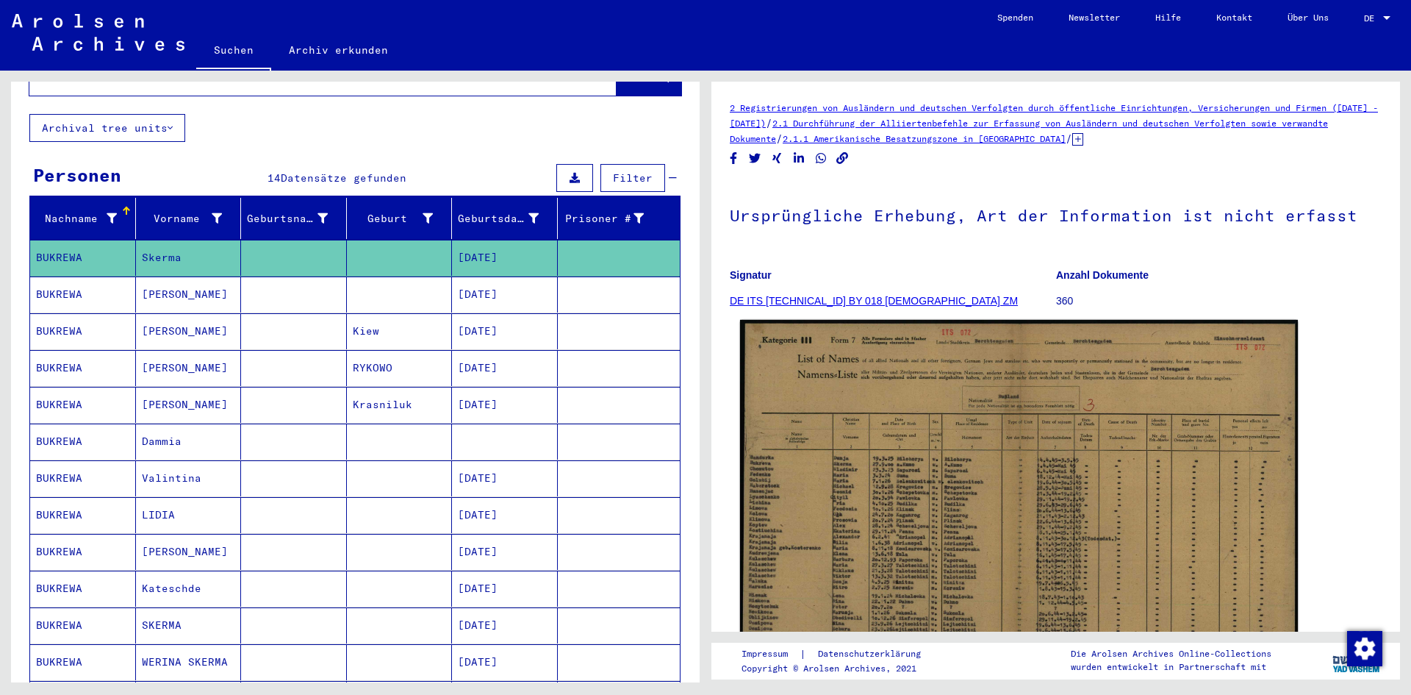
click at [830, 418] on img at bounding box center [1019, 517] width 558 height 395
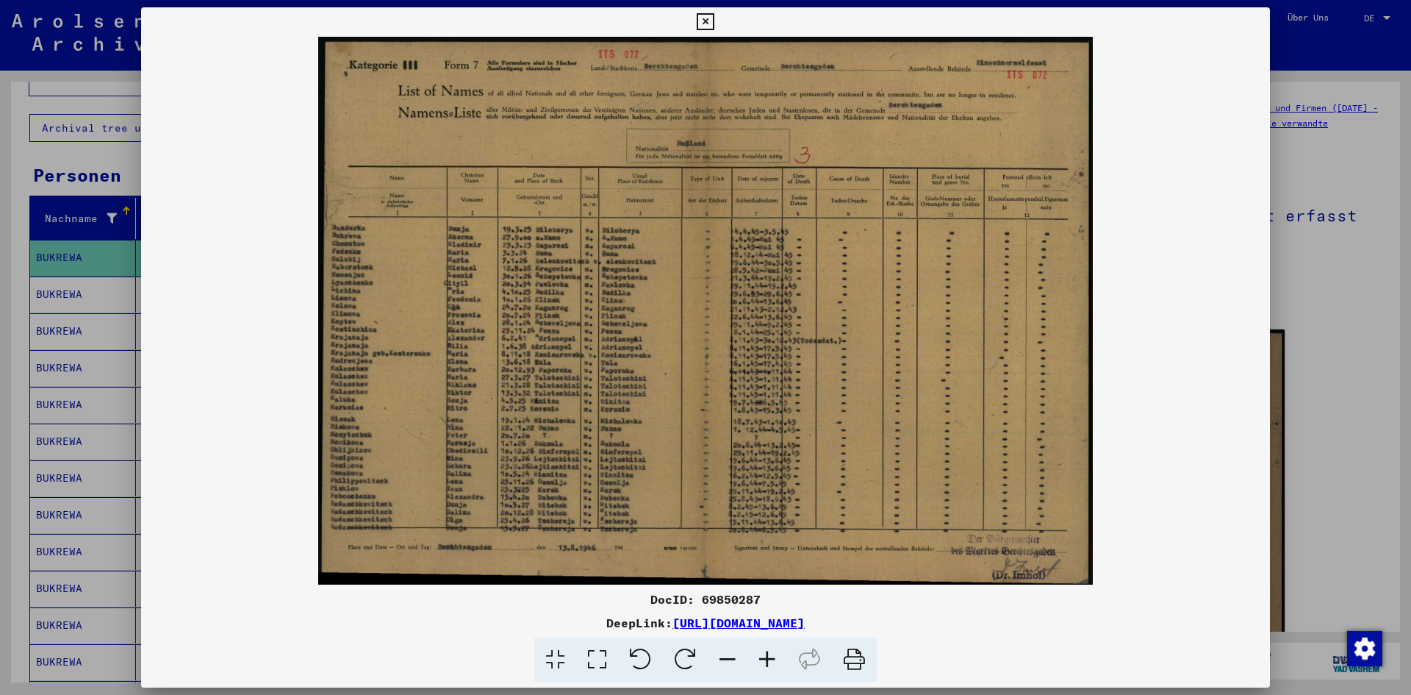
click at [598, 656] on icon at bounding box center [597, 659] width 42 height 45
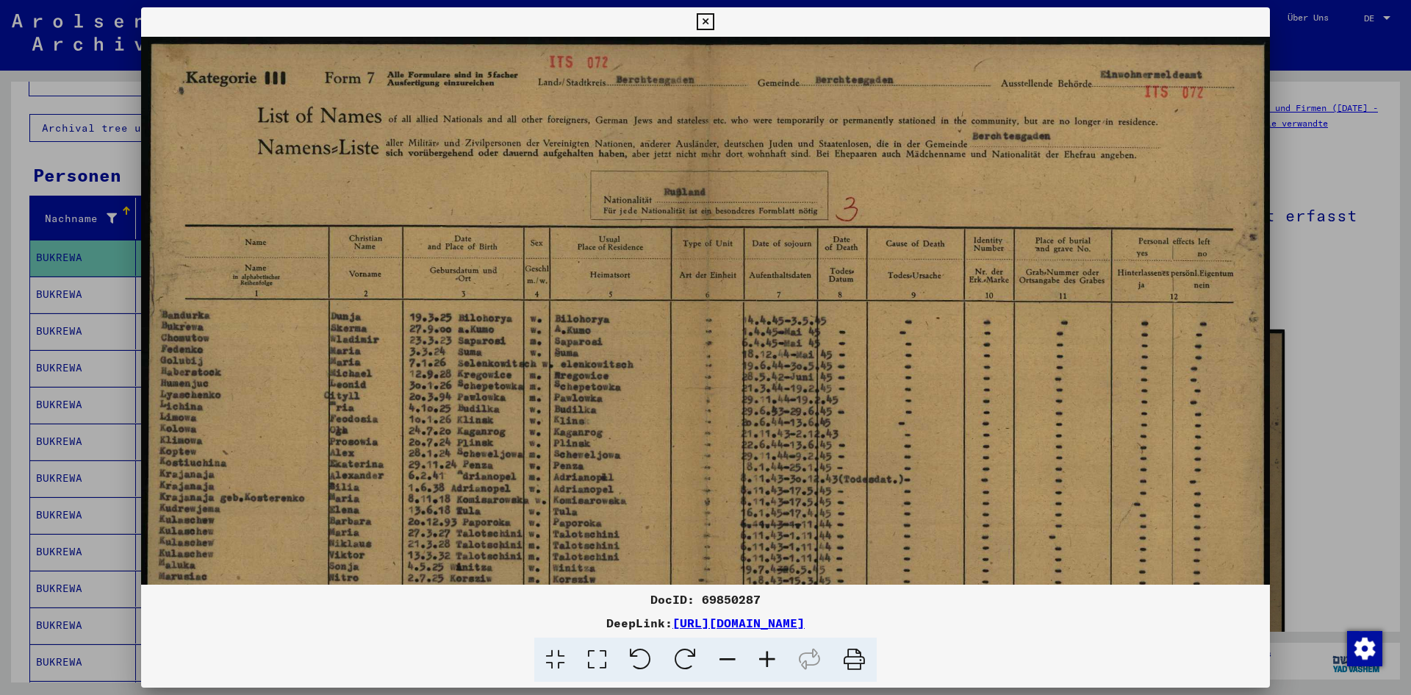
click at [700, 22] on icon at bounding box center [705, 22] width 17 height 18
